Goal: Task Accomplishment & Management: Complete application form

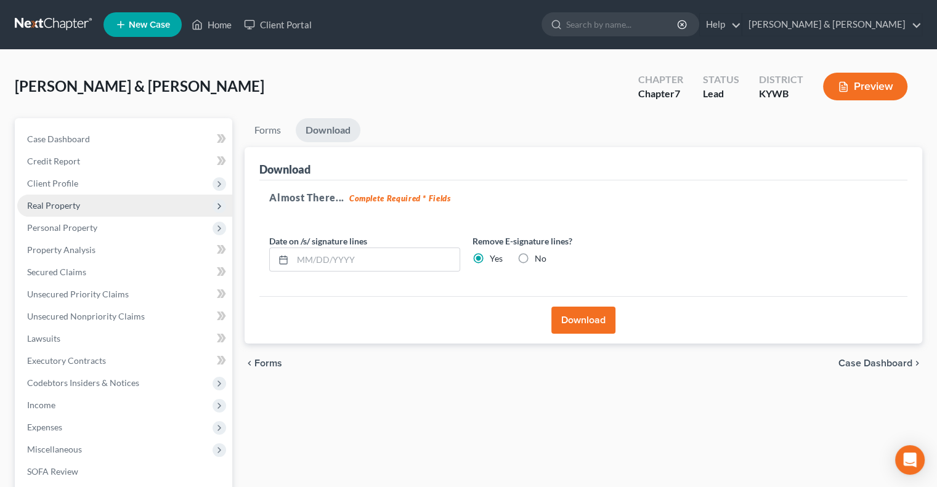
click at [64, 209] on span "Real Property" at bounding box center [53, 205] width 53 height 10
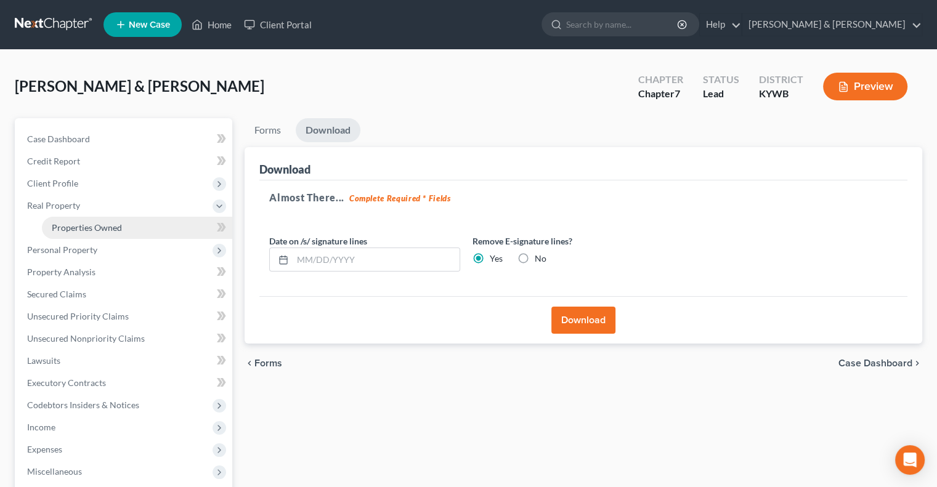
click at [81, 225] on span "Properties Owned" at bounding box center [87, 227] width 70 height 10
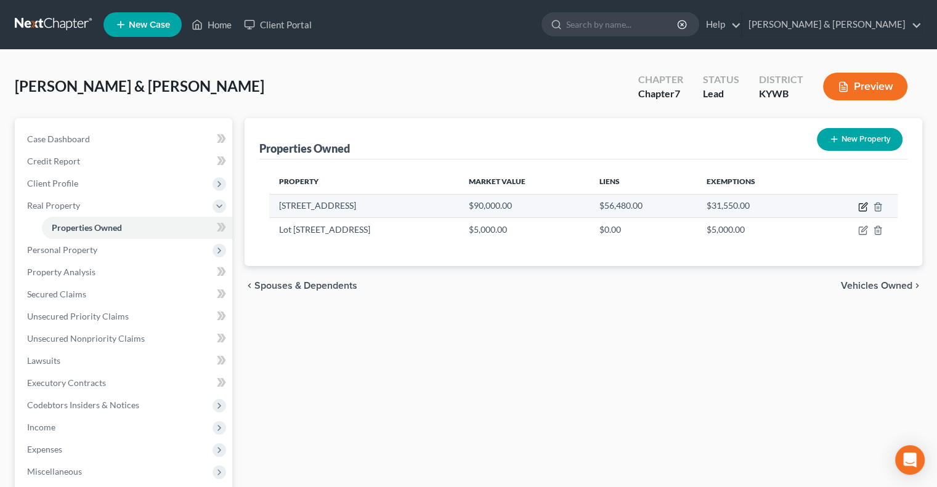
click at [862, 206] on icon "button" at bounding box center [863, 207] width 10 height 10
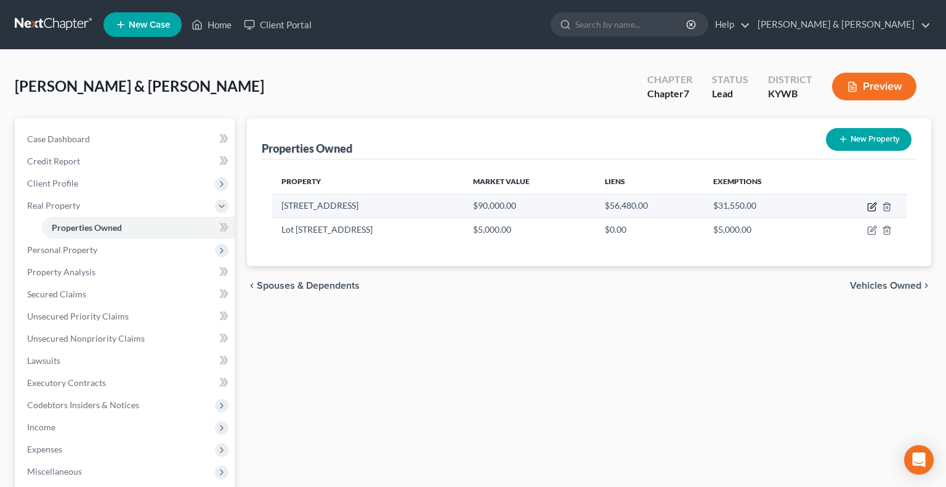
select select "18"
select select "55"
select select "2"
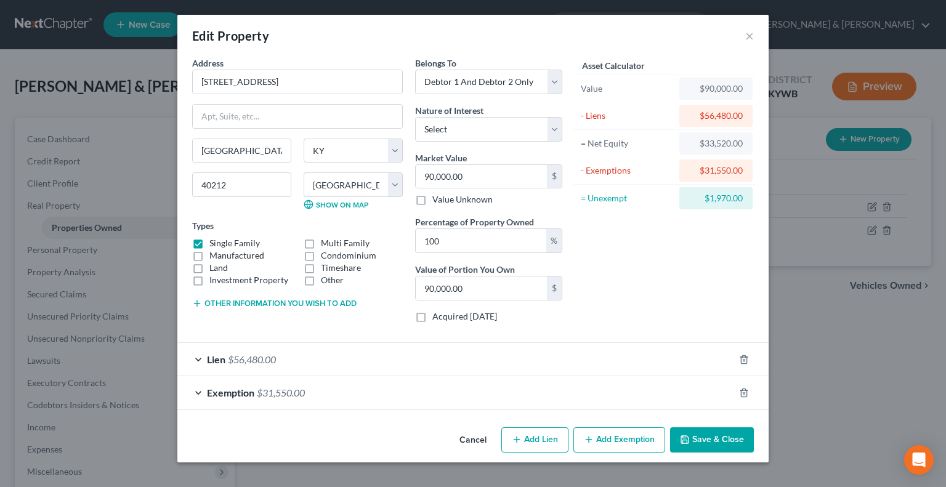
click at [589, 435] on icon "button" at bounding box center [589, 440] width 10 height 10
select select "2"
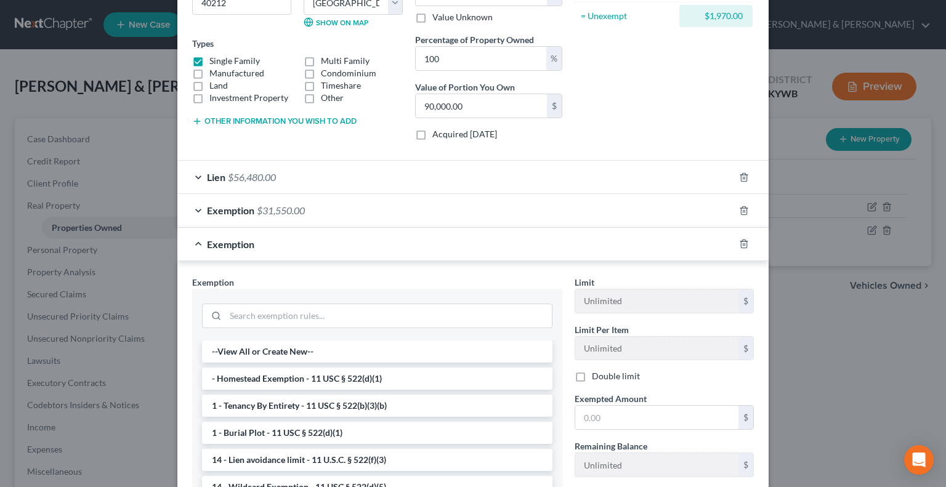
scroll to position [185, 0]
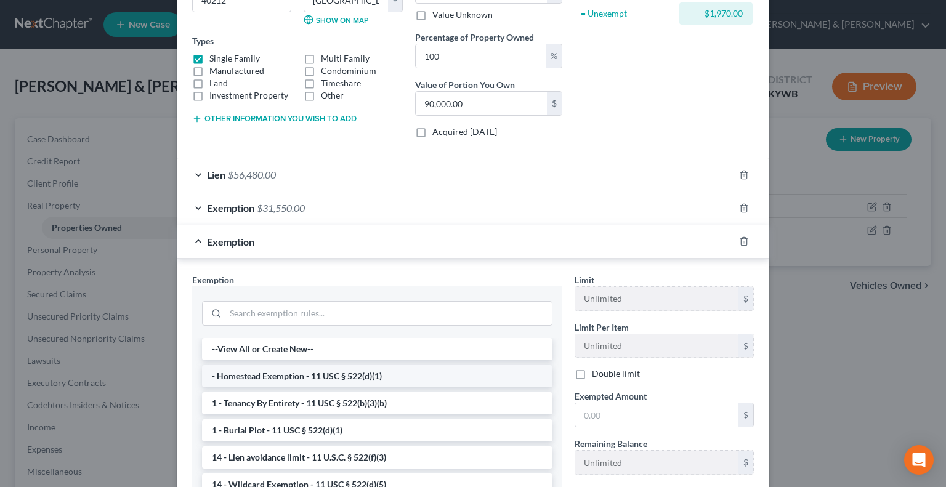
click at [379, 379] on li "- Homestead Exemption - 11 USC § 522(d)(1)" at bounding box center [377, 376] width 350 height 22
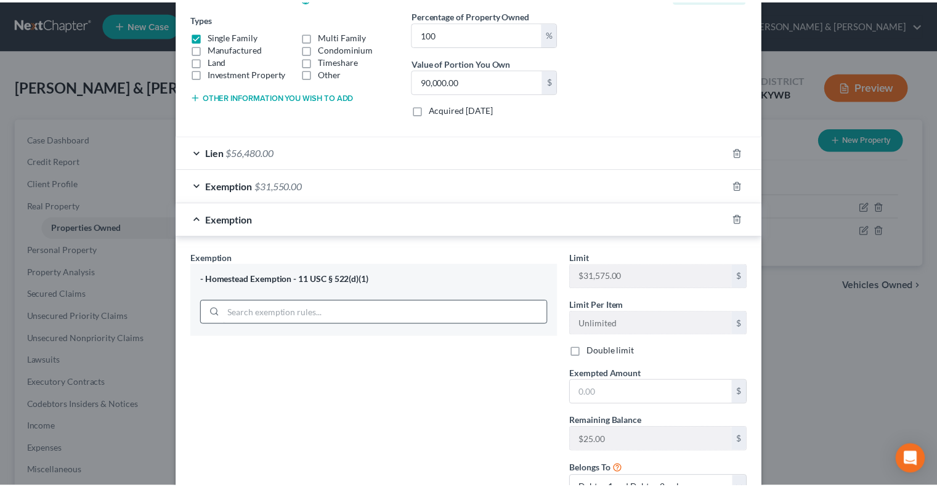
scroll to position [0, 0]
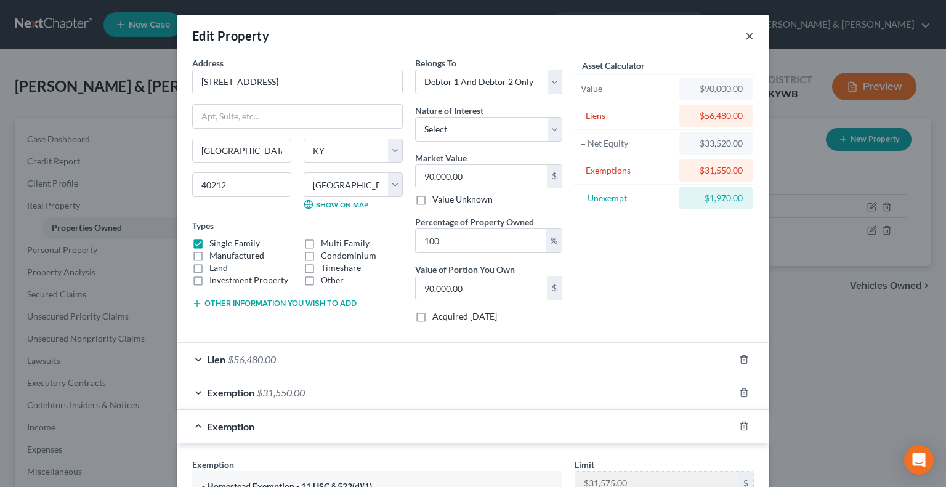
click at [745, 34] on button "×" at bounding box center [749, 35] width 9 height 15
